Goal: Task Accomplishment & Management: Use online tool/utility

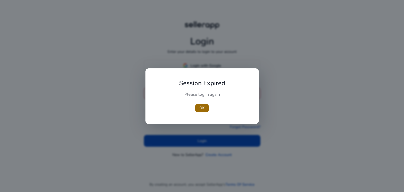
type input "**********"
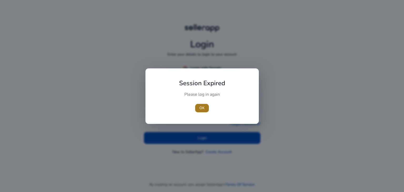
click at [199, 111] on span "button" at bounding box center [202, 108] width 14 height 13
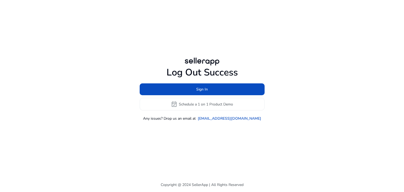
click at [199, 136] on div "Log Out Success Sign In event_available Schedule a 1 on 1 Product Demo Any issu…" at bounding box center [202, 89] width 303 height 178
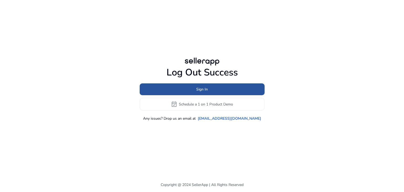
click at [243, 91] on span at bounding box center [202, 89] width 125 height 13
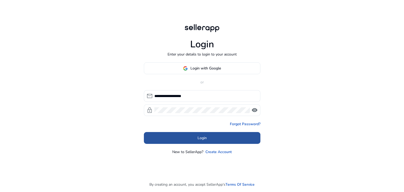
click at [218, 138] on span at bounding box center [202, 138] width 117 height 13
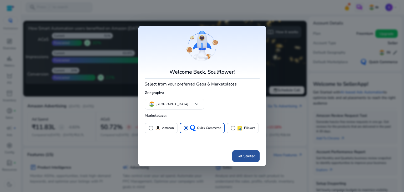
click at [248, 156] on span "Get Started" at bounding box center [246, 156] width 19 height 6
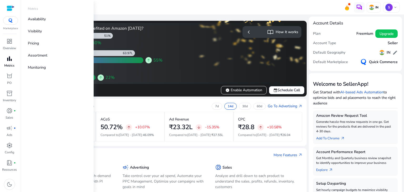
click at [8, 66] on p "Metrics" at bounding box center [9, 65] width 10 height 5
click at [53, 43] on link "Pricing" at bounding box center [57, 43] width 67 height 12
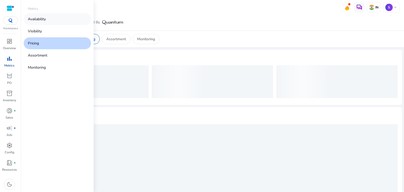
click at [51, 17] on link "Availability" at bounding box center [57, 19] width 67 height 12
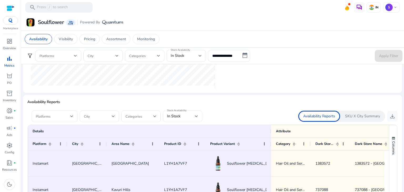
scroll to position [278, 0]
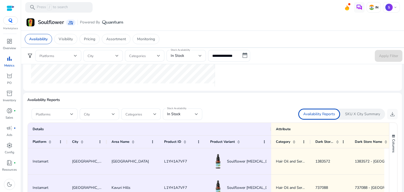
click at [356, 111] on div "SKU X City Summary" at bounding box center [362, 114] width 45 height 11
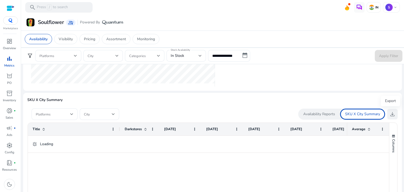
click at [389, 115] on span "download" at bounding box center [392, 114] width 6 height 6
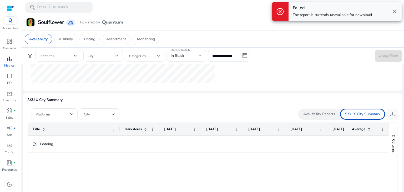
click at [394, 13] on span "close" at bounding box center [394, 11] width 6 height 6
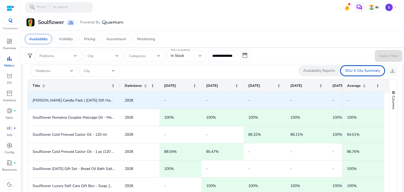
scroll to position [321, 0]
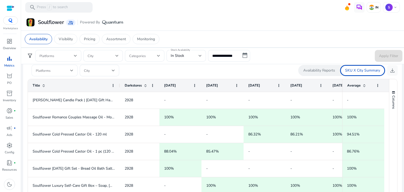
click at [312, 69] on p "Availability Reports" at bounding box center [319, 70] width 32 height 5
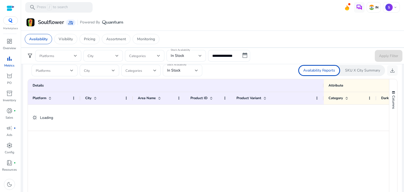
scroll to position [0, 0]
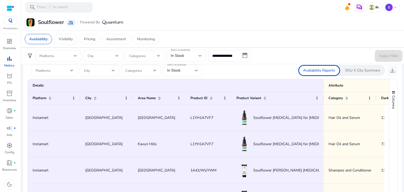
click at [61, 74] on div at bounding box center [55, 71] width 38 height 12
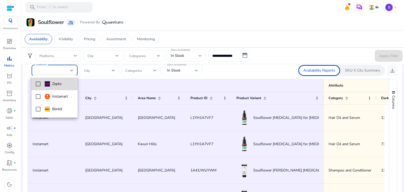
click at [40, 86] on mat-pseudo-checkbox at bounding box center [38, 84] width 5 height 5
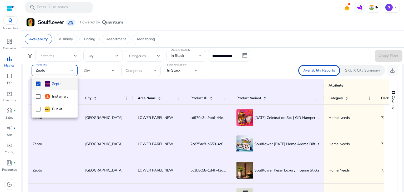
click at [216, 74] on div at bounding box center [202, 96] width 404 height 192
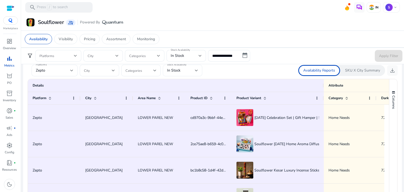
click at [198, 69] on div at bounding box center [196, 70] width 3 height 2
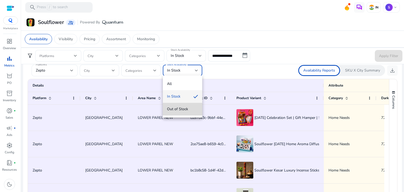
click at [178, 113] on mat-option "Out of Stock" at bounding box center [182, 109] width 39 height 13
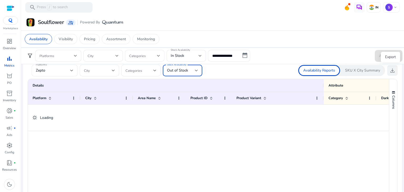
click at [391, 68] on span "download" at bounding box center [392, 70] width 6 height 6
